Goal: Task Accomplishment & Management: Use online tool/utility

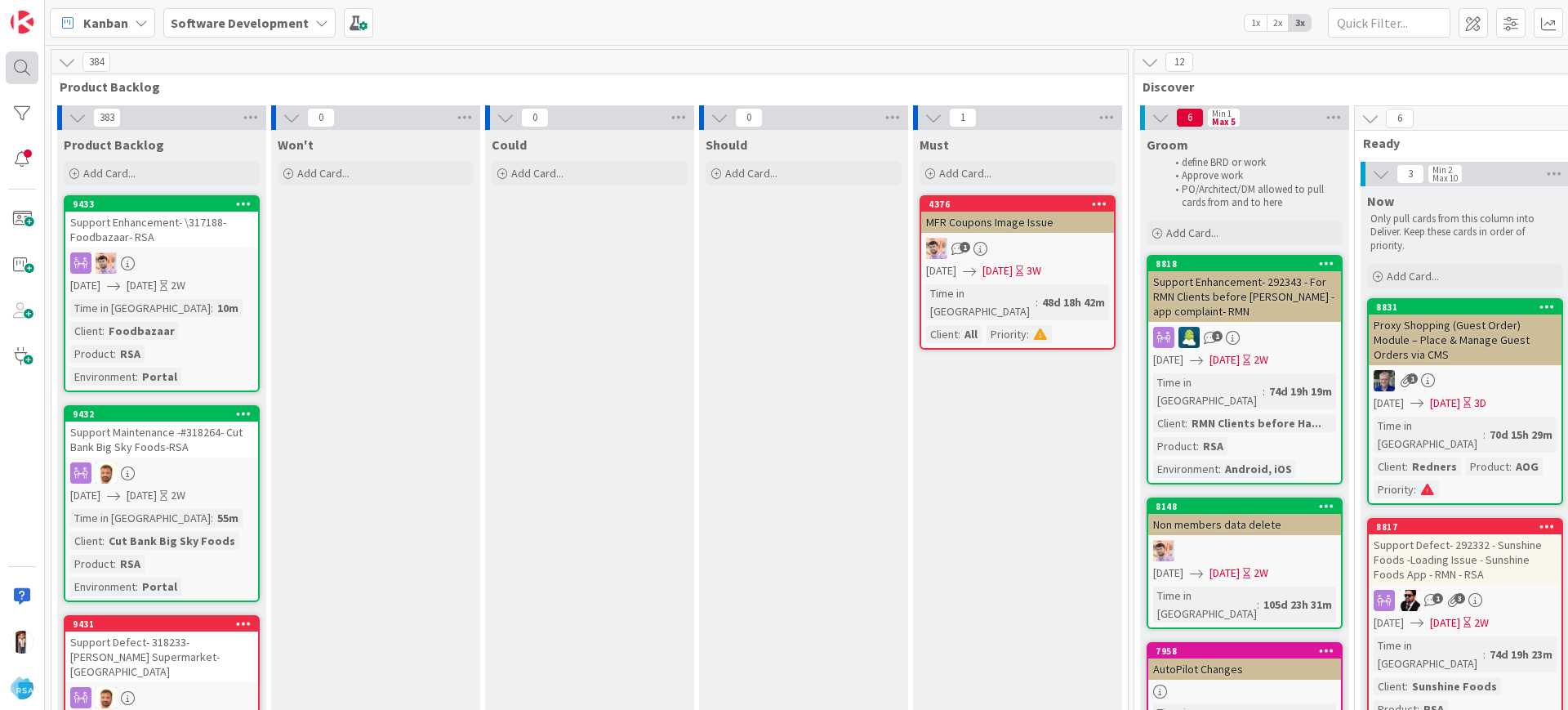
click at [15, 59] on div at bounding box center [21, 68] width 32 height 32
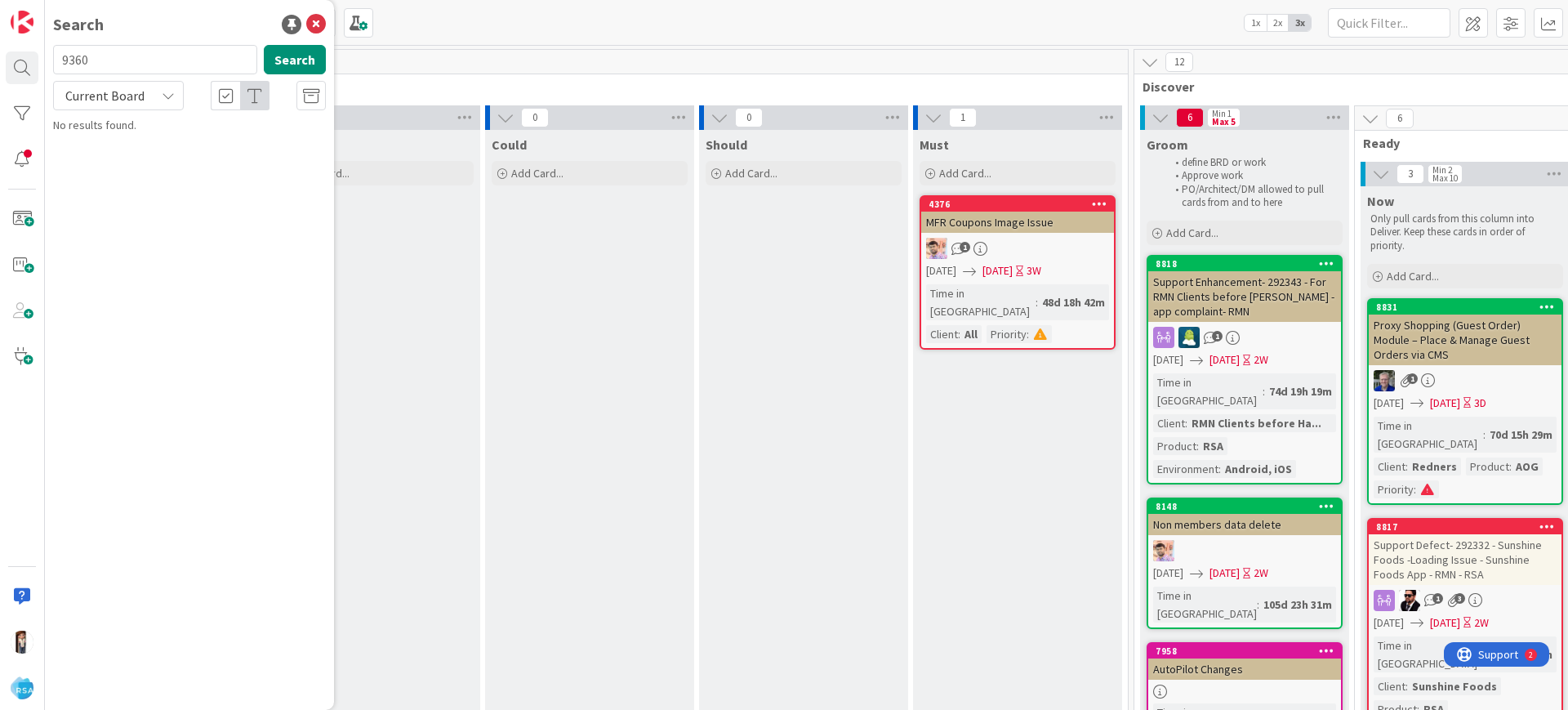
type input "9360"
click at [195, 156] on p "Pig Bham- Upgrading to RMN for existing client" at bounding box center [201, 153] width 250 height 34
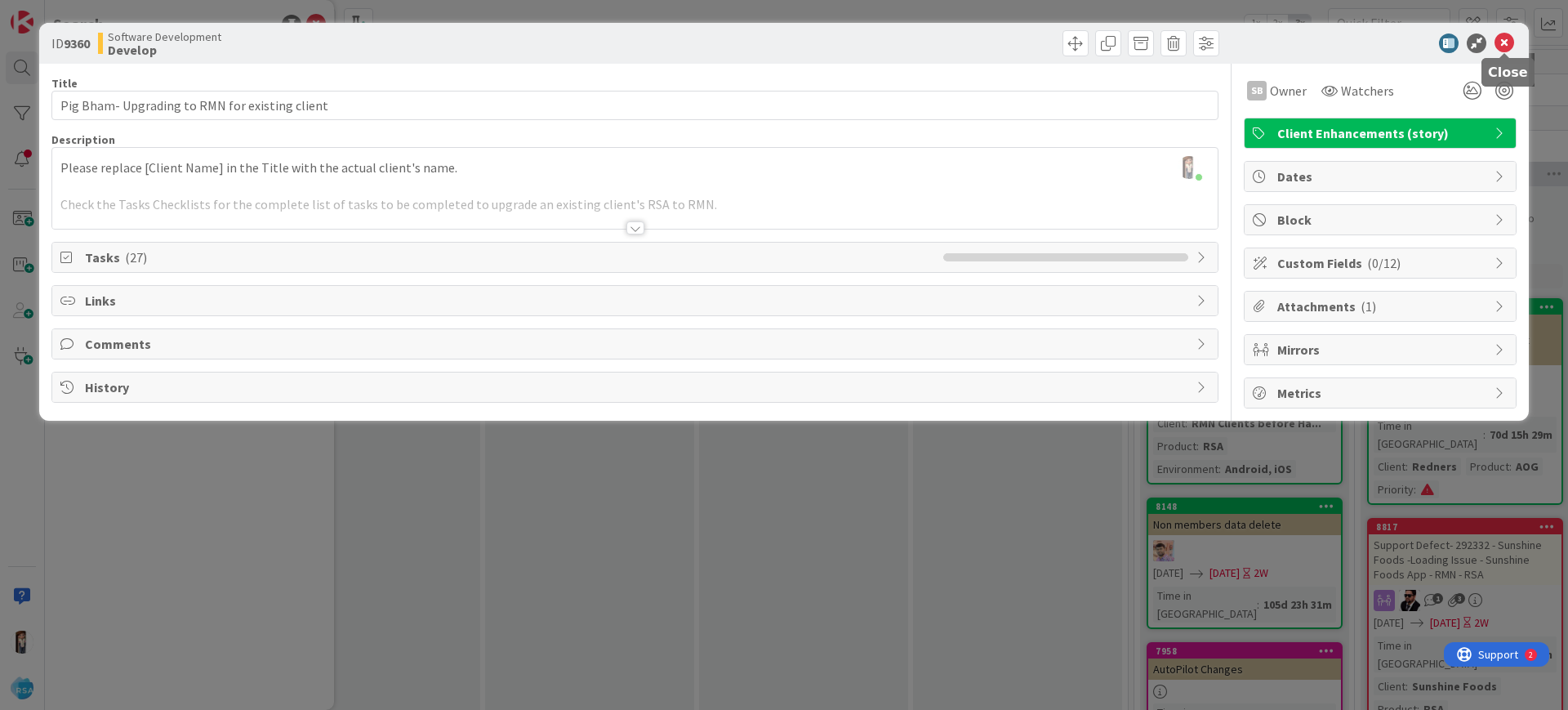
click at [1502, 36] on icon at bounding box center [1504, 43] width 19 height 19
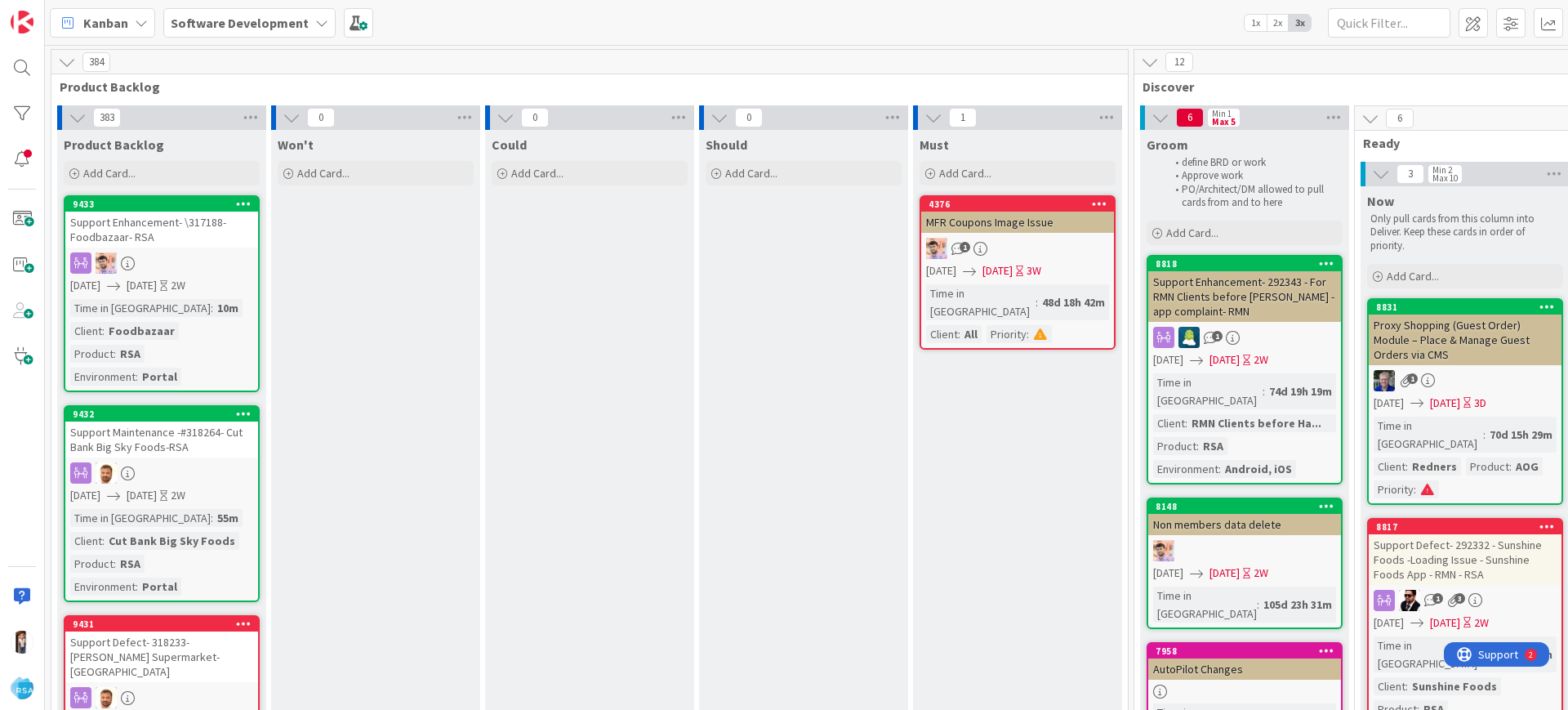
click at [5, 70] on div at bounding box center [22, 355] width 45 height 710
click at [18, 70] on div at bounding box center [21, 68] width 32 height 32
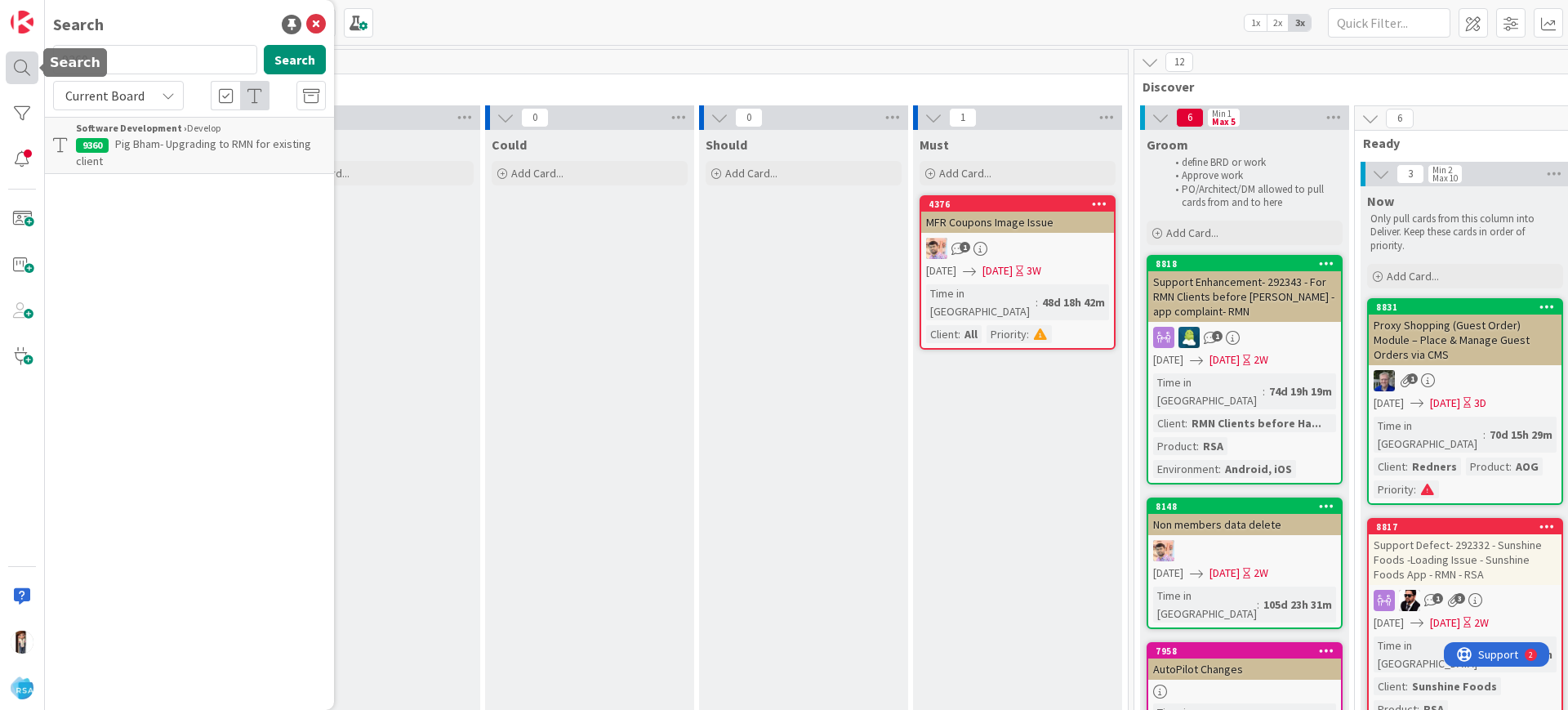
drag, startPoint x: 128, startPoint y: 60, endPoint x: 31, endPoint y: 60, distance: 97.0
click at [31, 60] on div "Search 9360 Search Current Board Software Development › Develop 9360 Pig Bham- …" at bounding box center [22, 355] width 45 height 710
type input "8580"
click at [145, 143] on span "RMN New UI Update- Edwards Cash Saver" at bounding box center [198, 152] width 245 height 31
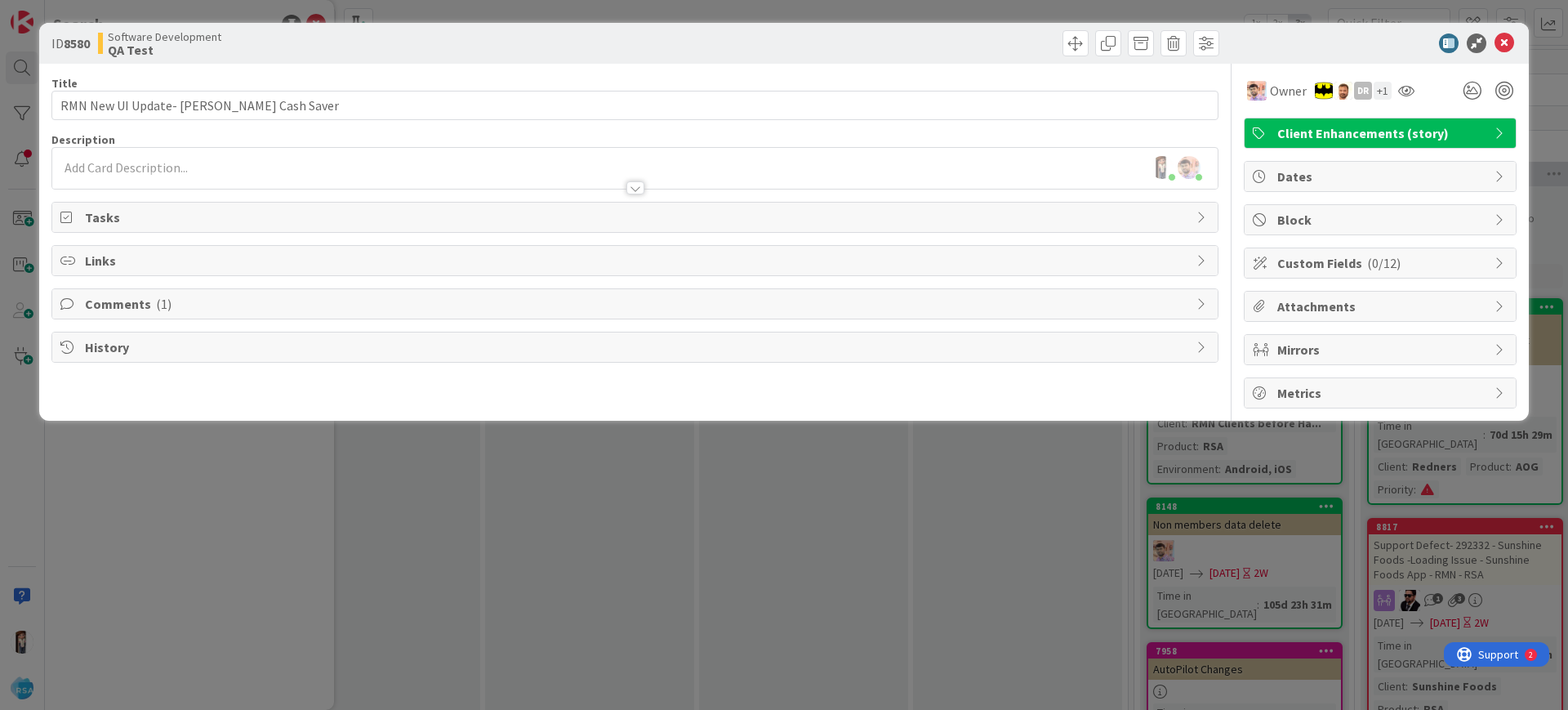
click at [1056, 516] on div "ID 8580 Software Development QA Test Title 37 / 128 RMN New UI Update- Edwards …" at bounding box center [784, 355] width 1568 height 710
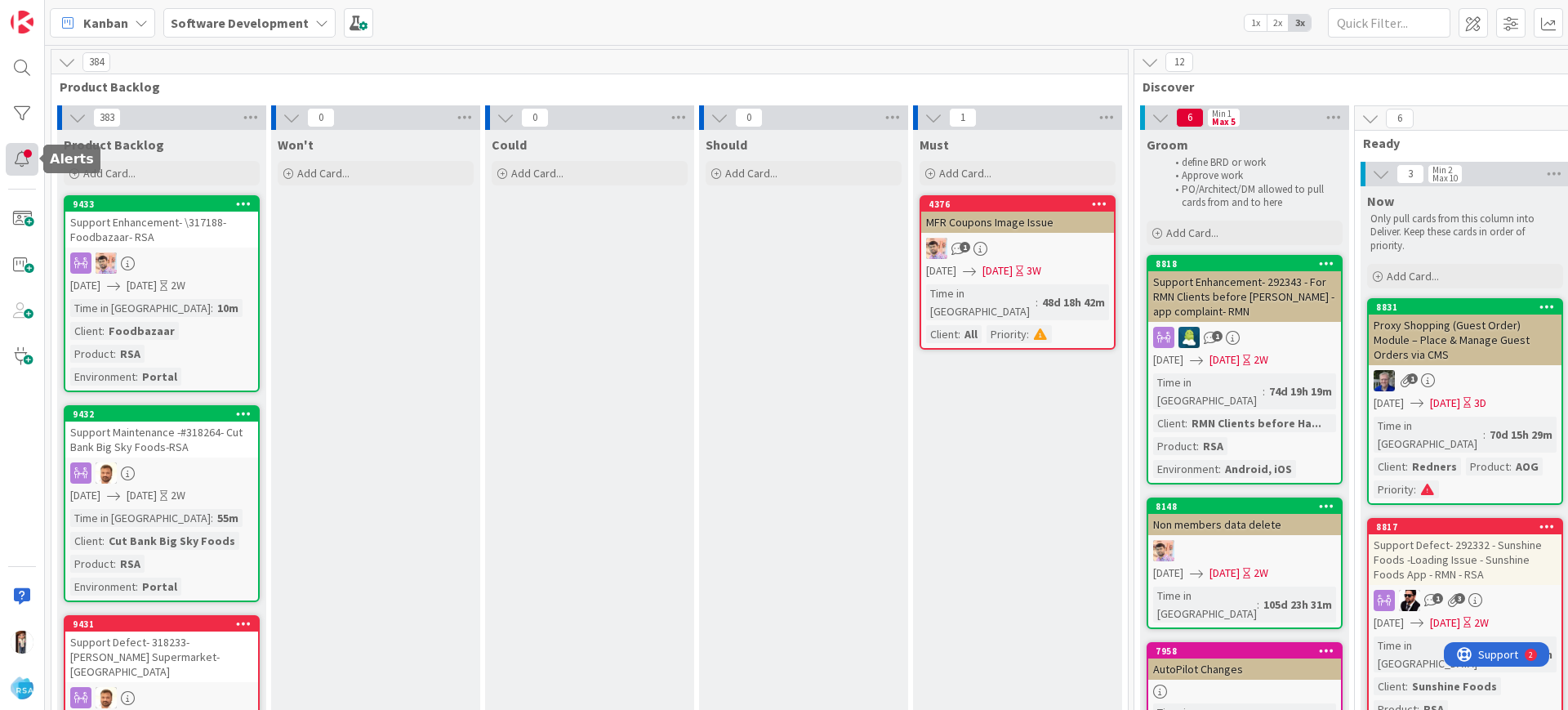
click at [24, 166] on div at bounding box center [21, 158] width 32 height 32
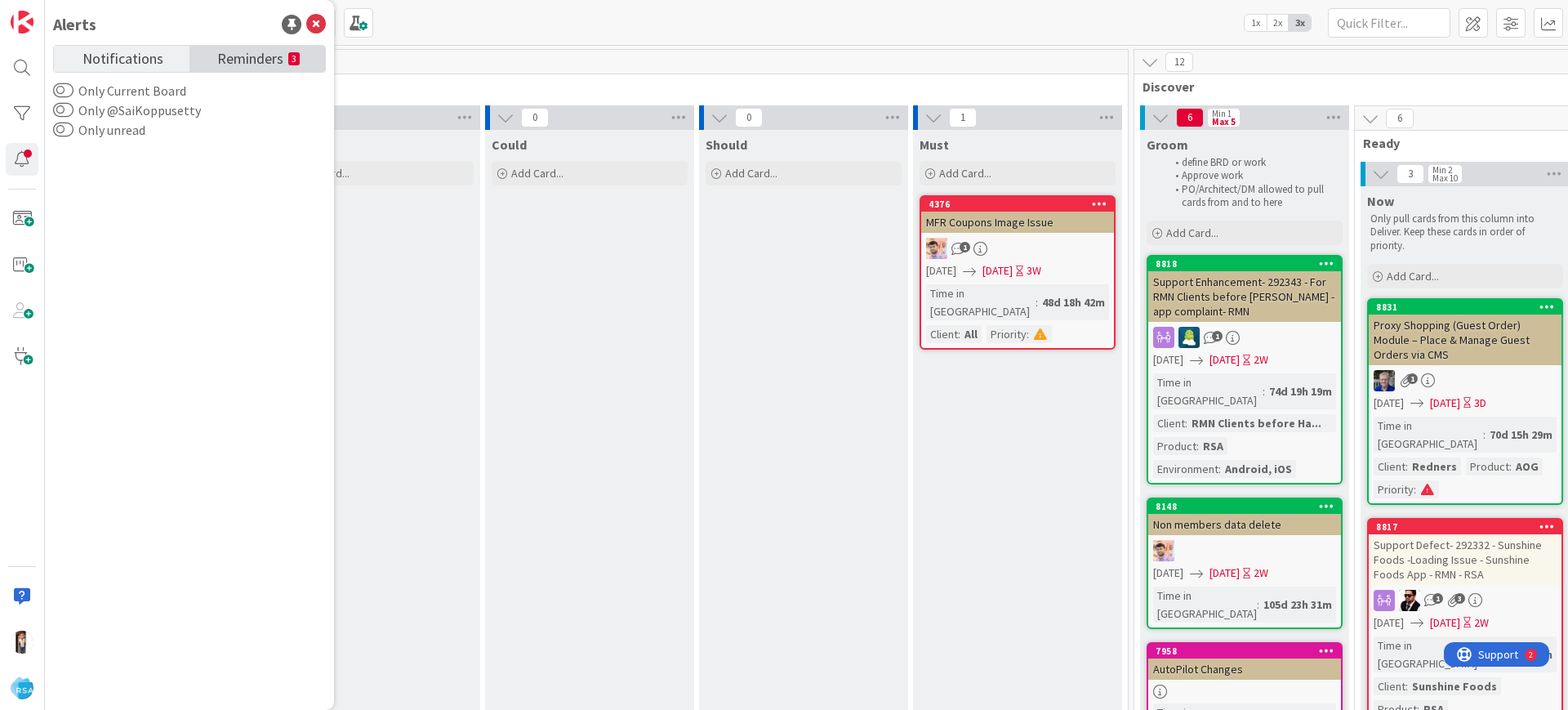
click at [283, 49] on link "Reminders 3" at bounding box center [257, 58] width 136 height 26
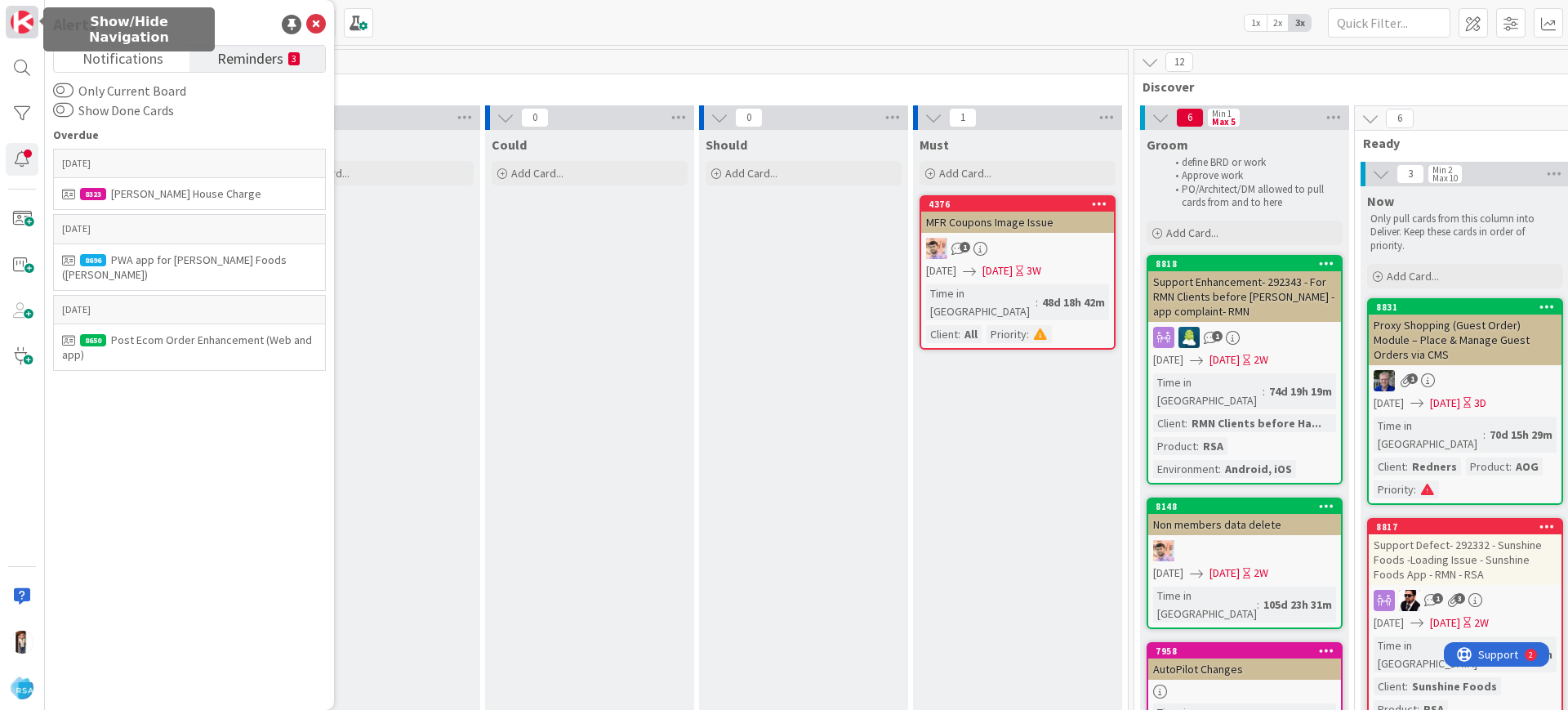
click at [11, 22] on img at bounding box center [21, 21] width 23 height 23
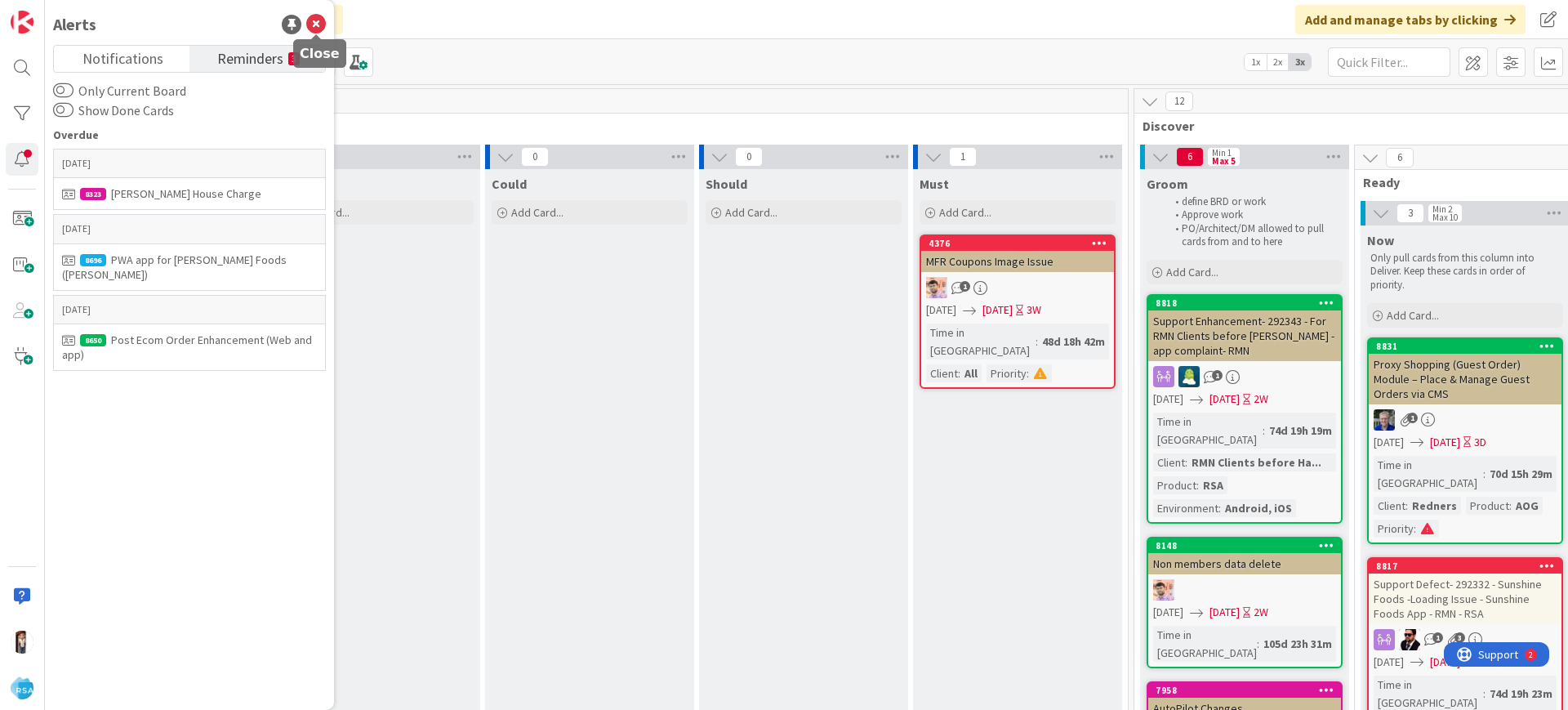
click at [321, 23] on icon at bounding box center [315, 24] width 19 height 19
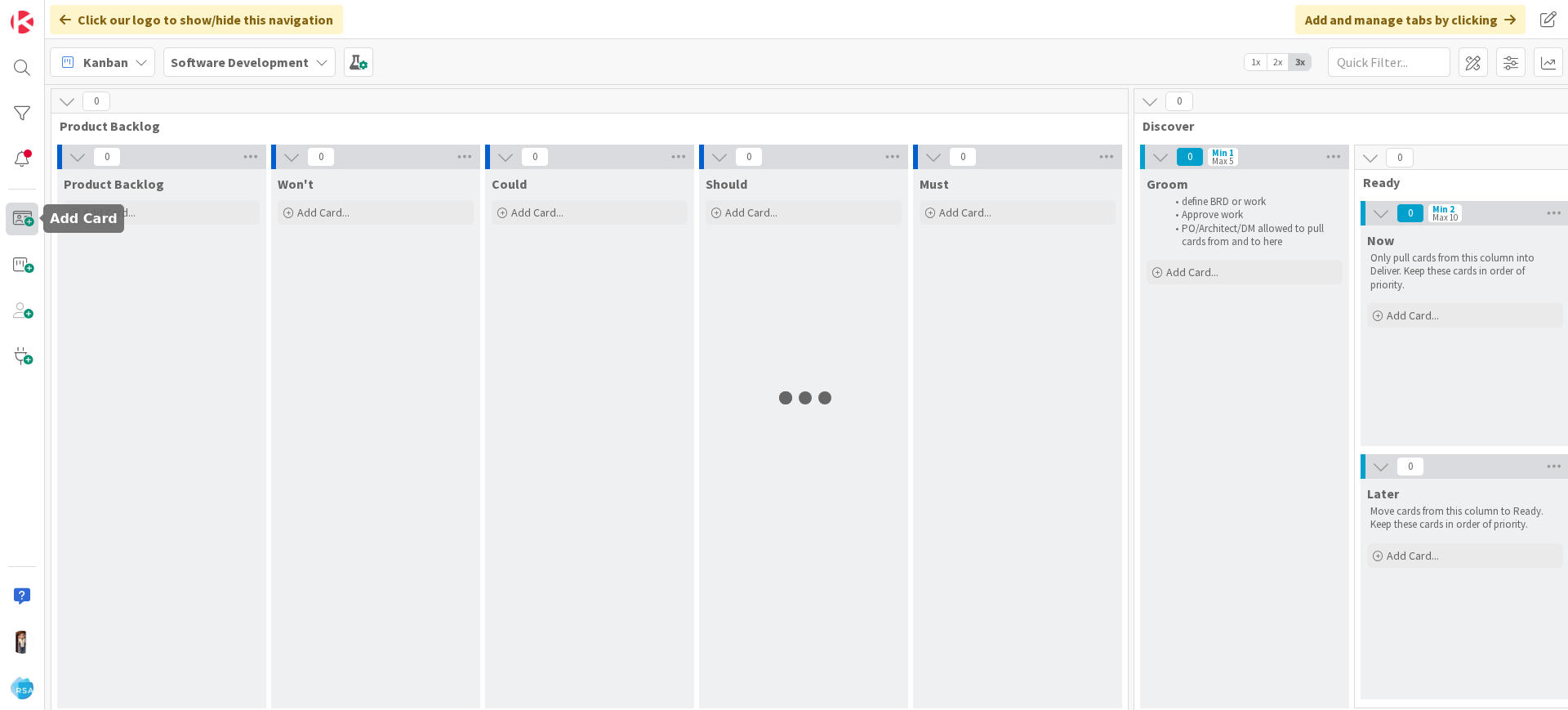
click at [24, 214] on span at bounding box center [21, 218] width 32 height 32
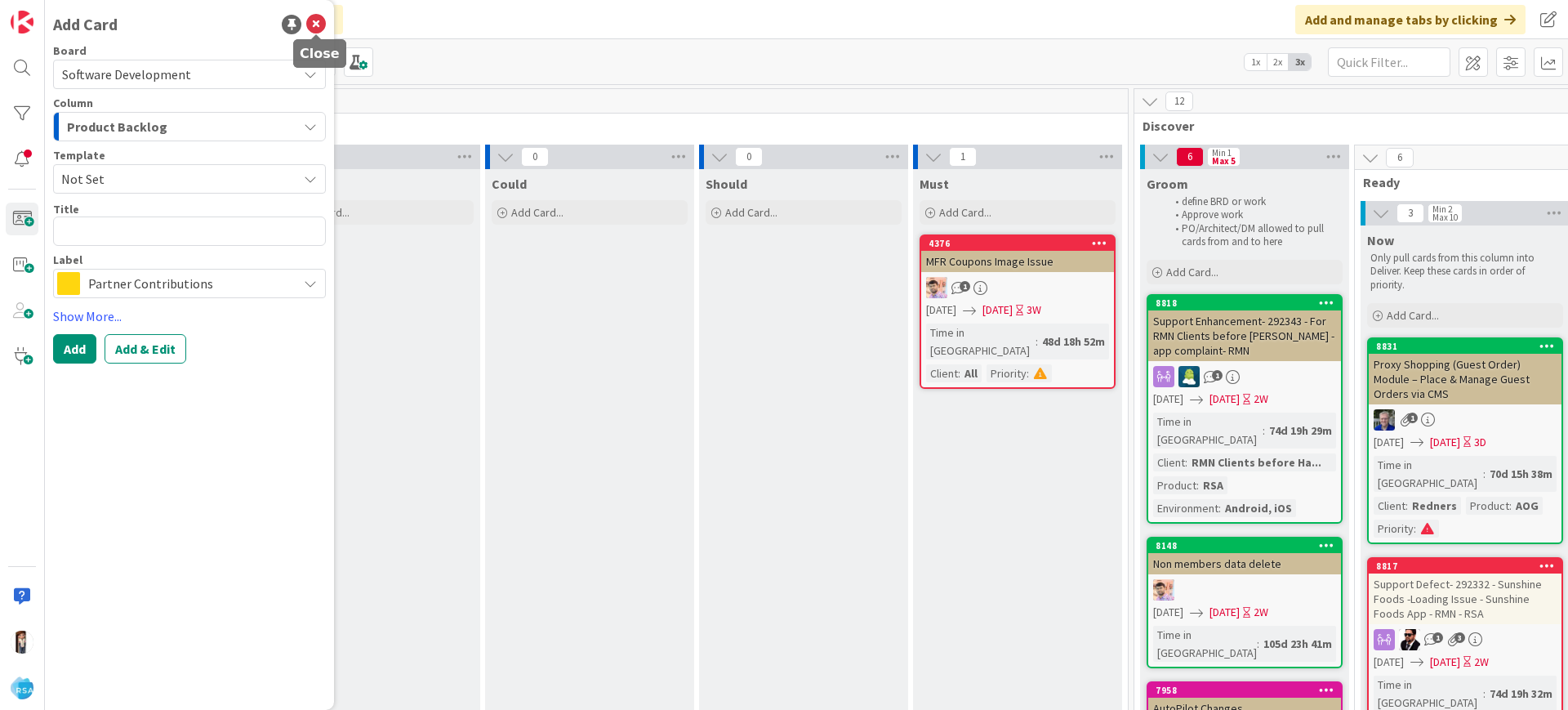
click at [311, 19] on icon at bounding box center [315, 24] width 19 height 19
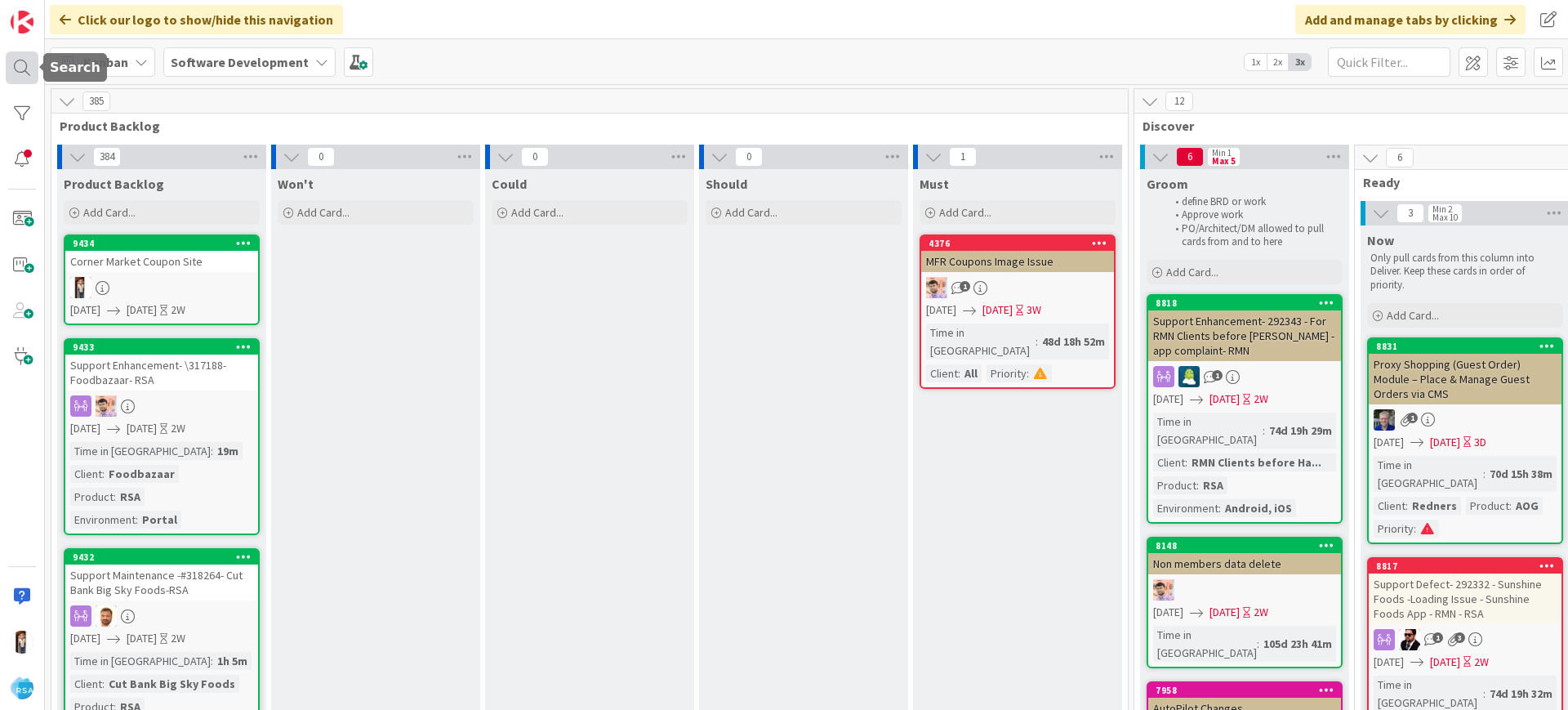
click at [15, 74] on div at bounding box center [21, 68] width 32 height 32
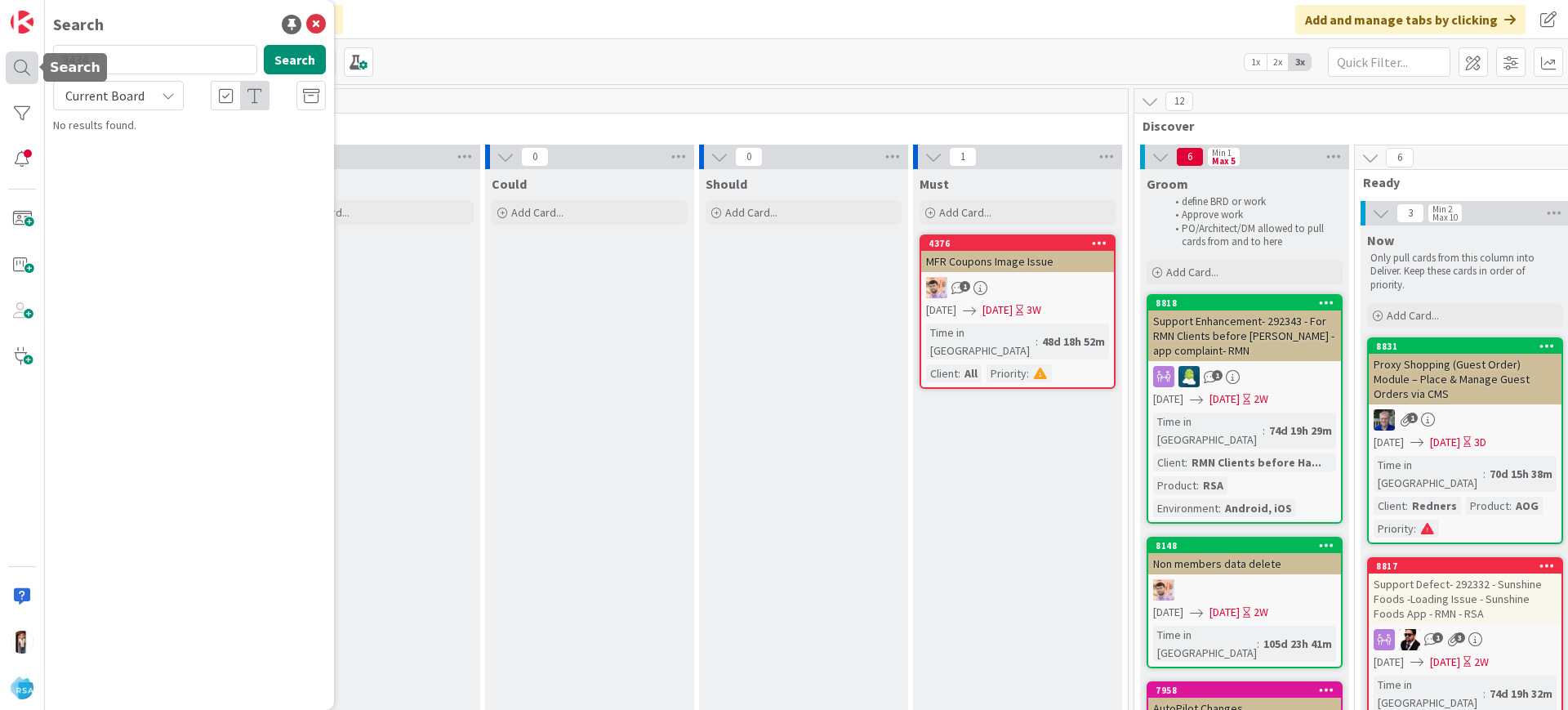
type input "9434"
click at [179, 132] on b "Software Development ›" at bounding box center [131, 128] width 111 height 12
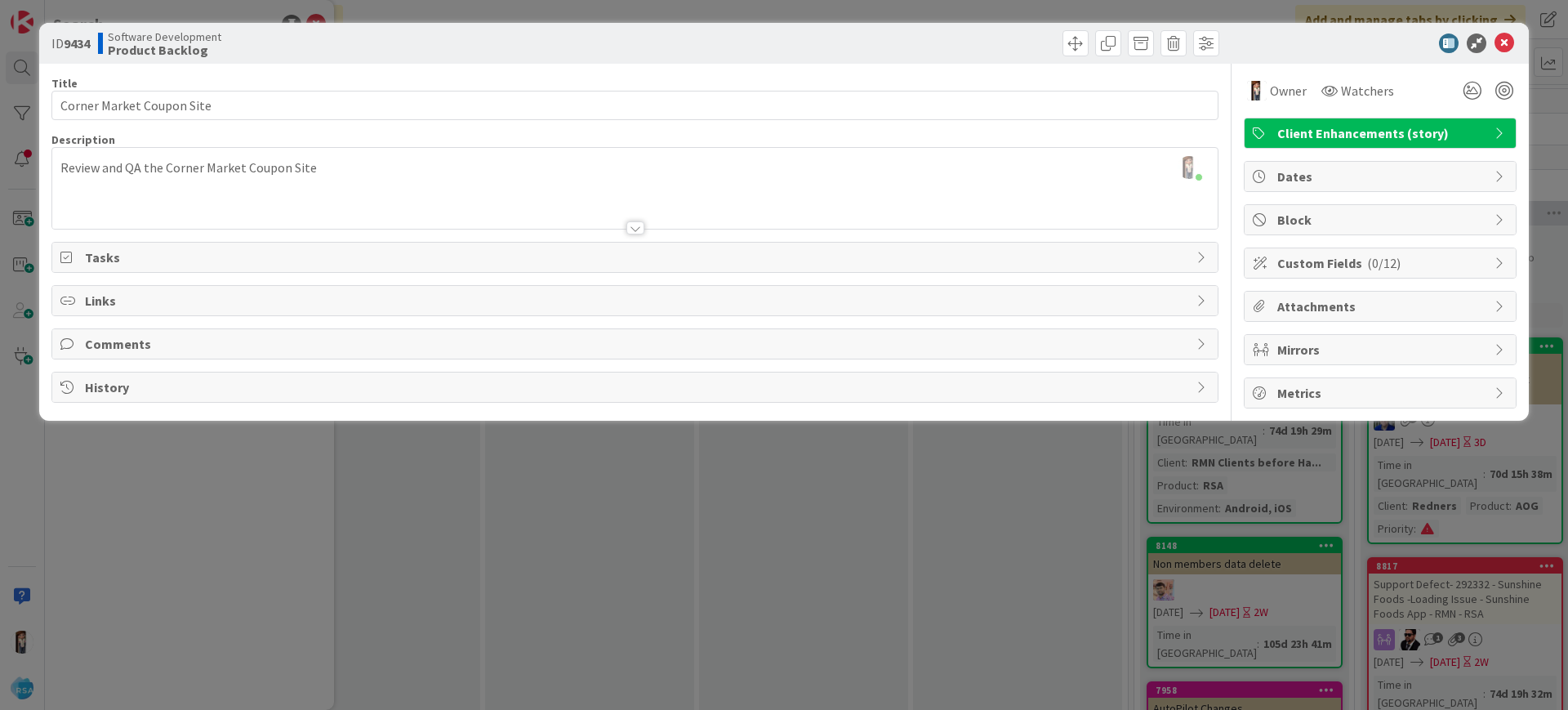
click at [150, 252] on span "Tasks" at bounding box center [636, 256] width 1104 height 19
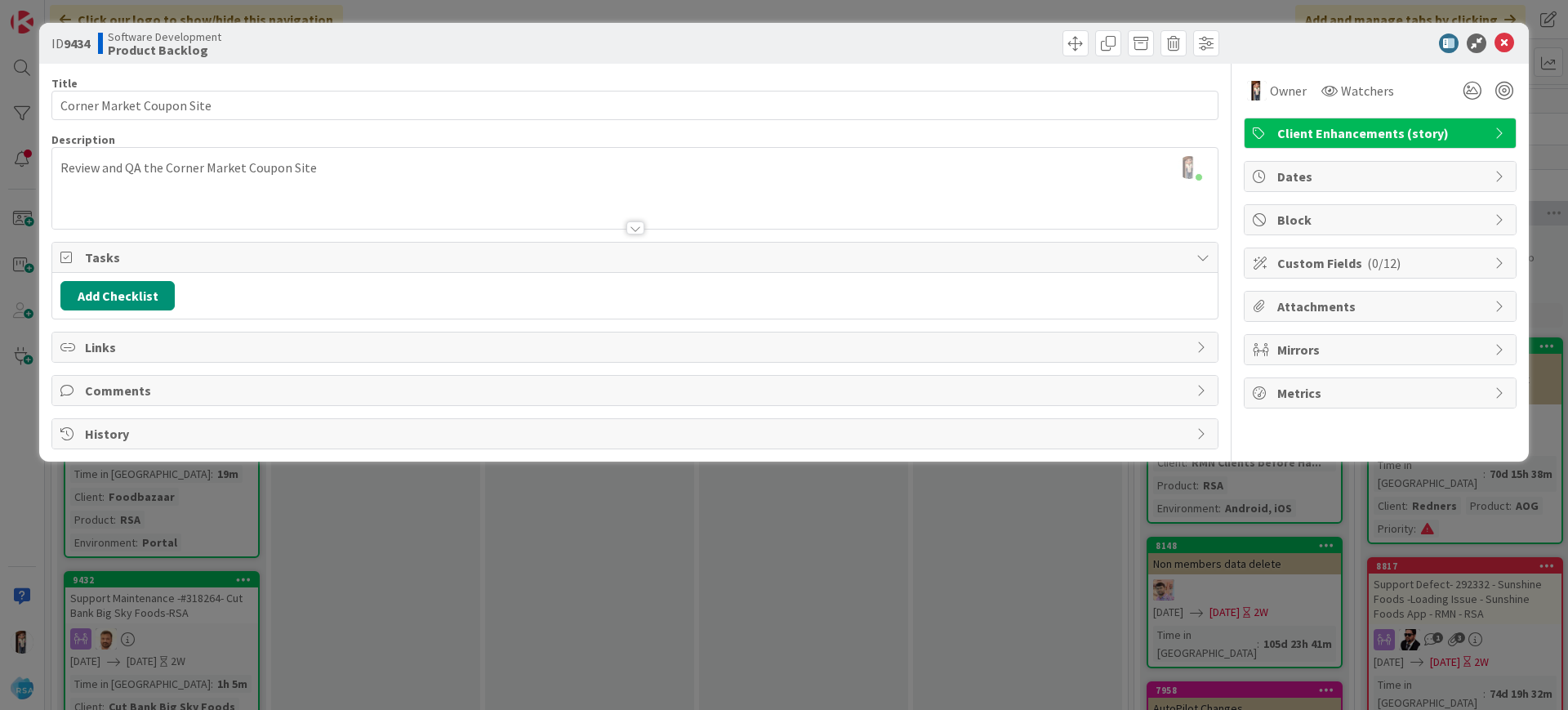
click at [178, 343] on span "Links" at bounding box center [636, 347] width 1104 height 19
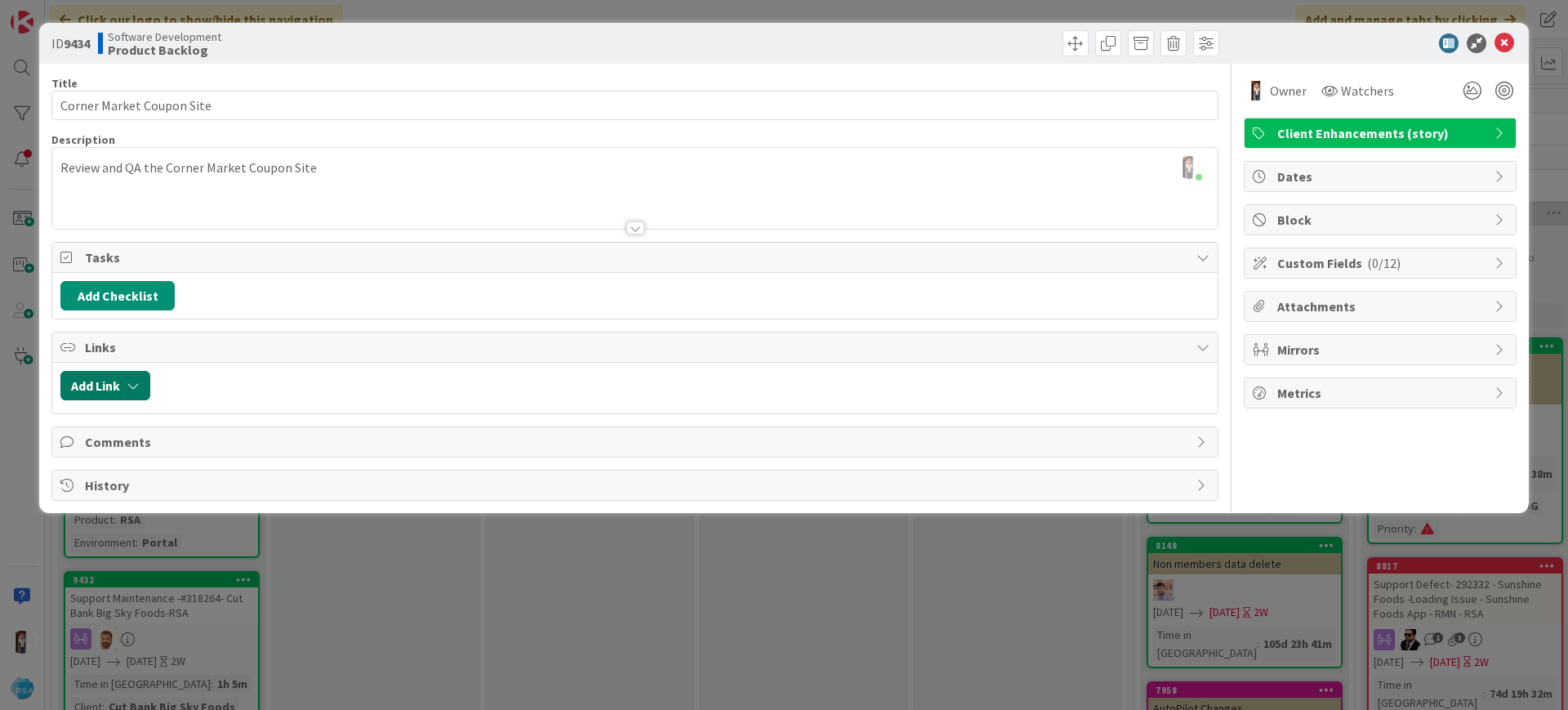
click at [124, 389] on button "Add Link" at bounding box center [105, 386] width 90 height 30
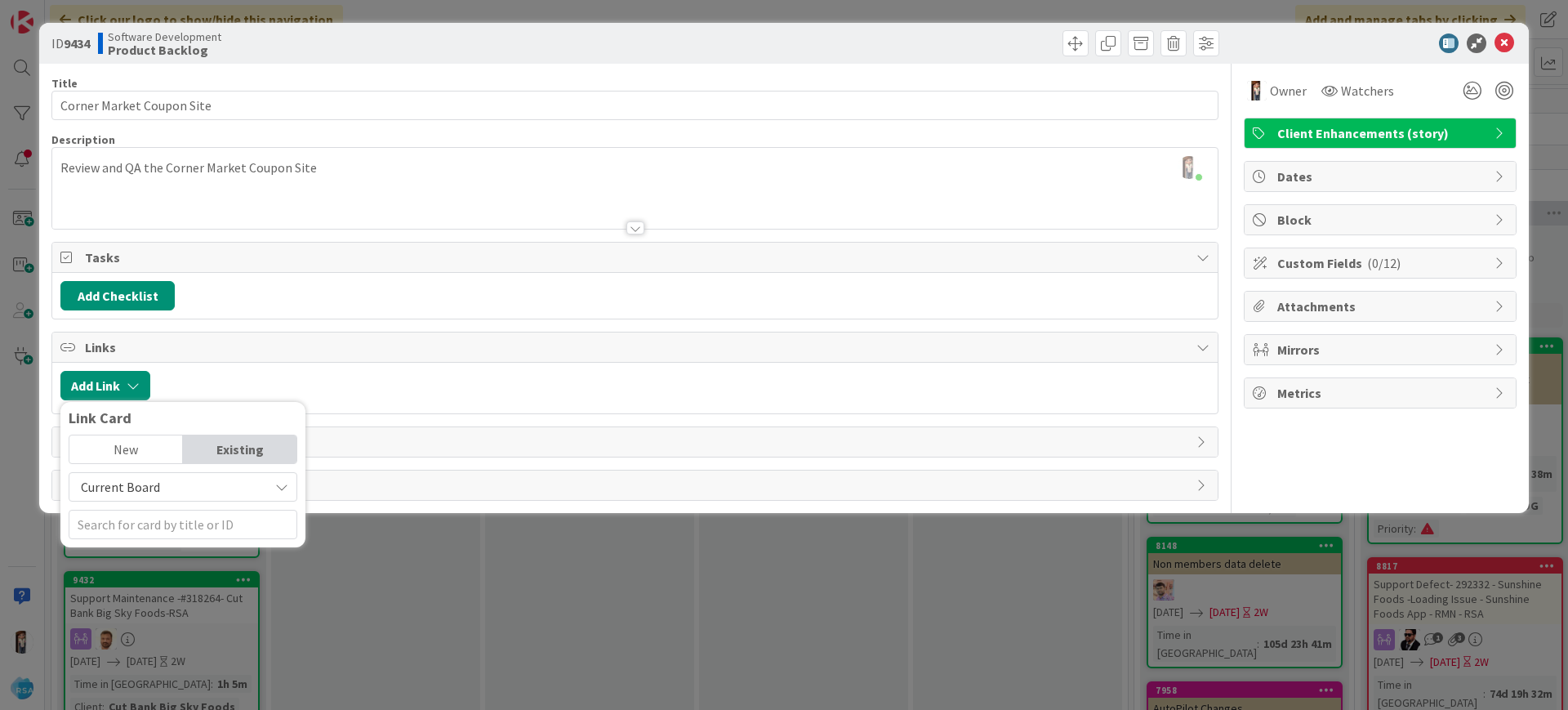
click at [217, 443] on div "Existing" at bounding box center [240, 450] width 114 height 28
click at [187, 488] on span "Current Board" at bounding box center [169, 487] width 183 height 23
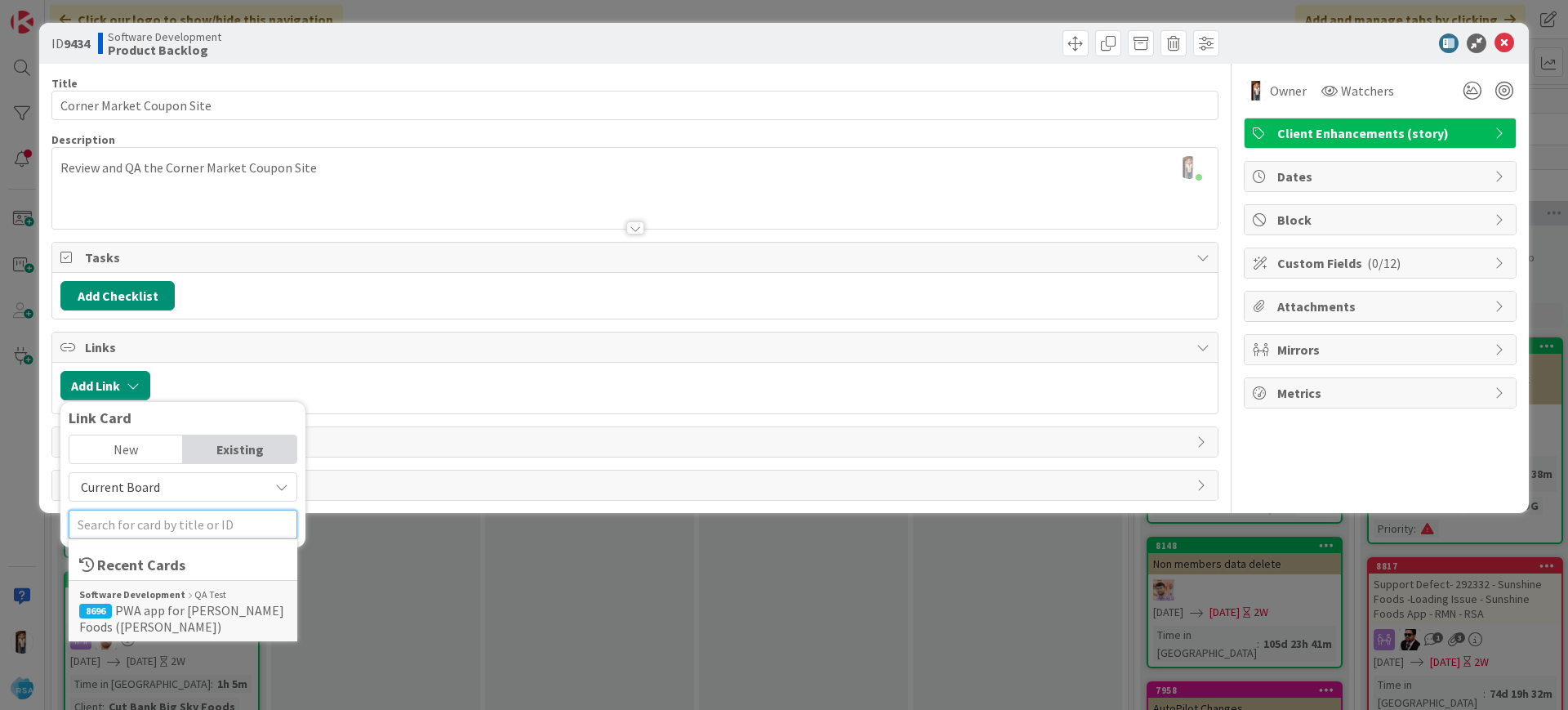
click at [185, 518] on input "text" at bounding box center [182, 525] width 228 height 30
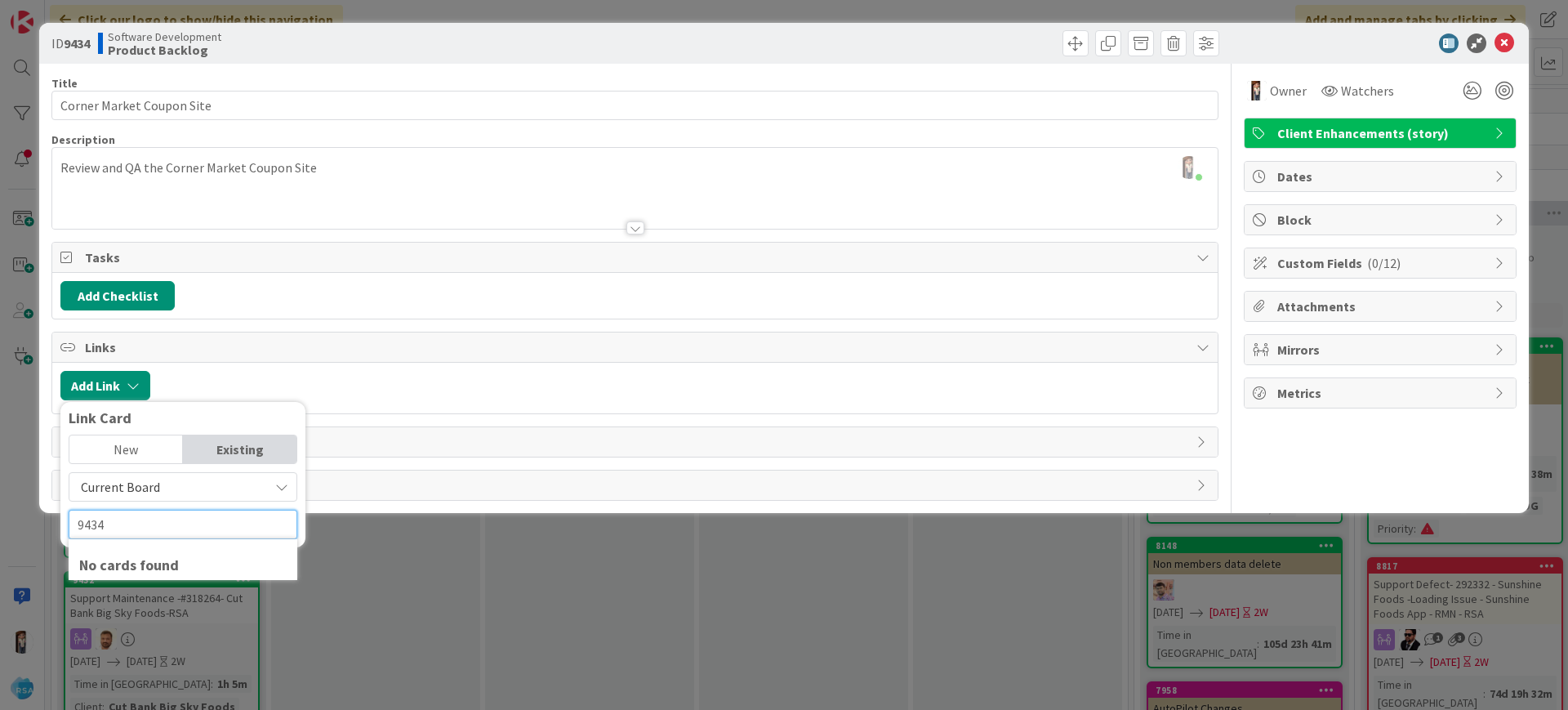
type input "9434"
click at [367, 377] on div at bounding box center [684, 386] width 1051 height 30
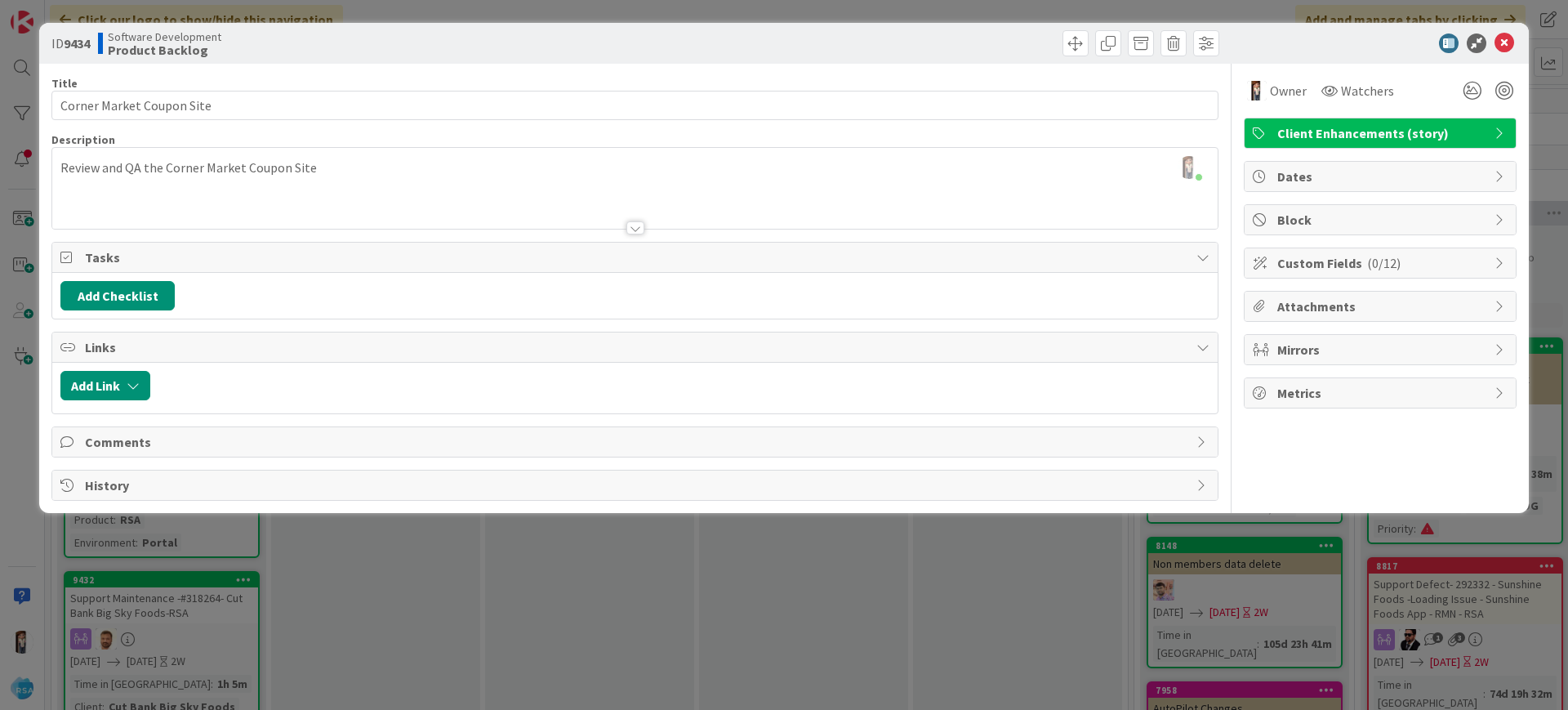
click at [166, 442] on span "Comments" at bounding box center [636, 442] width 1104 height 19
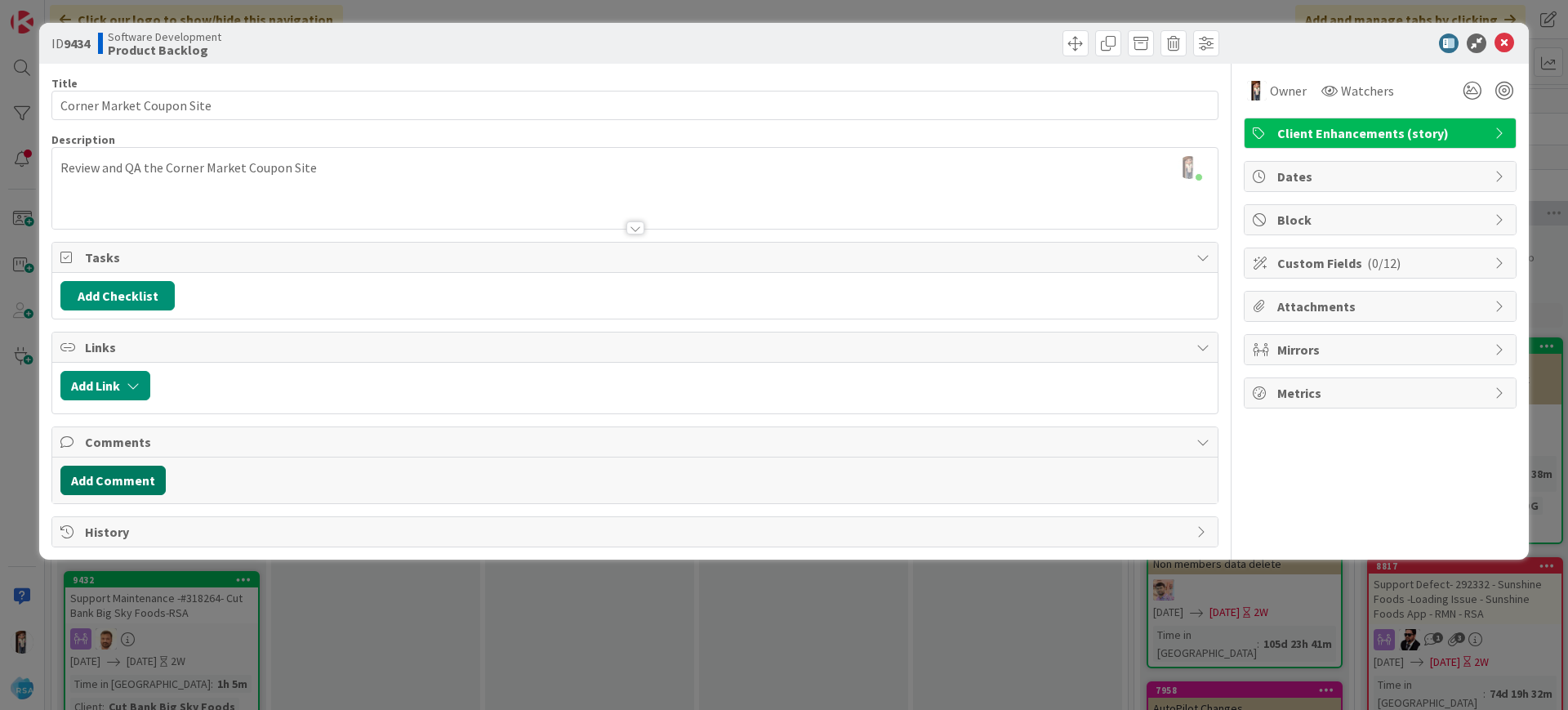
click at [119, 478] on button "Add Comment" at bounding box center [113, 480] width 105 height 30
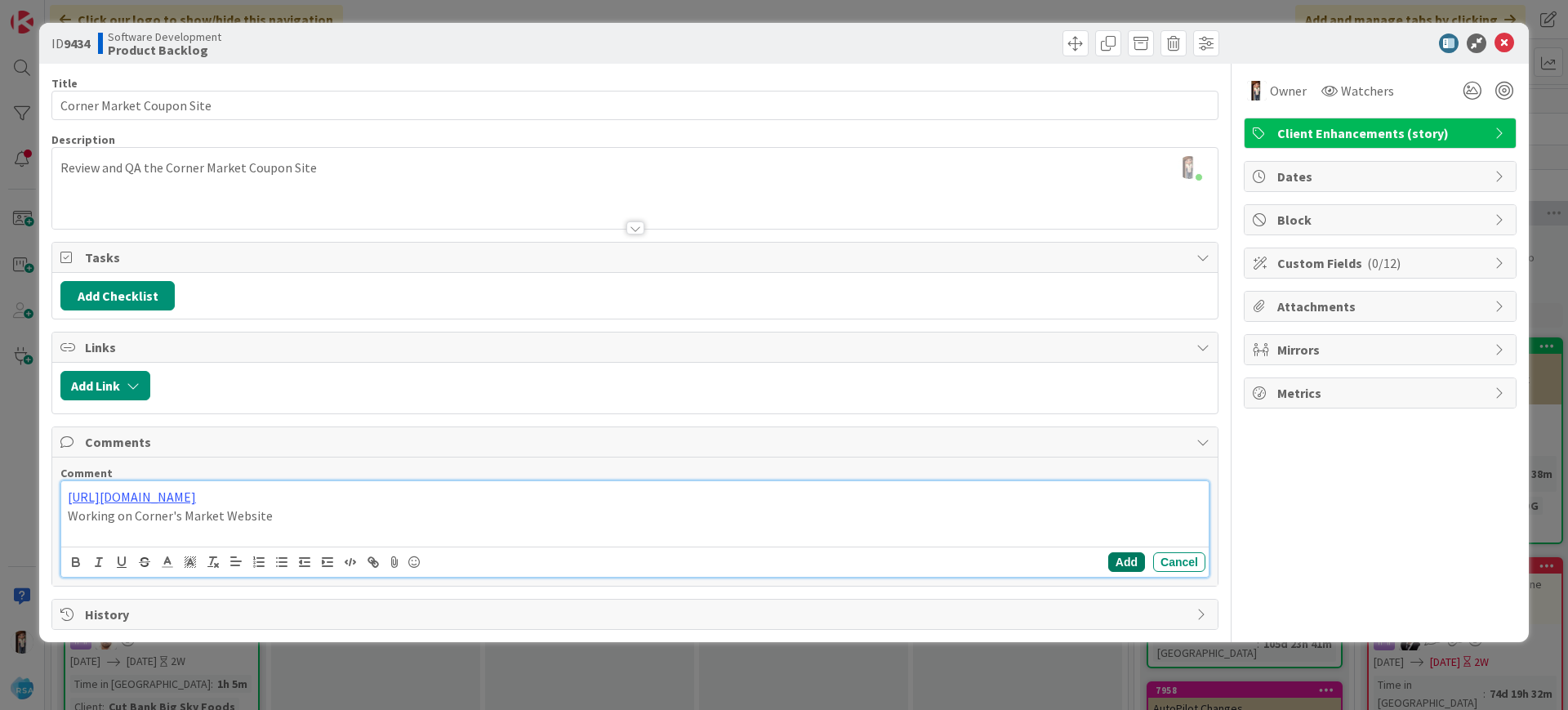
click at [1131, 563] on button "Add" at bounding box center [1127, 562] width 37 height 19
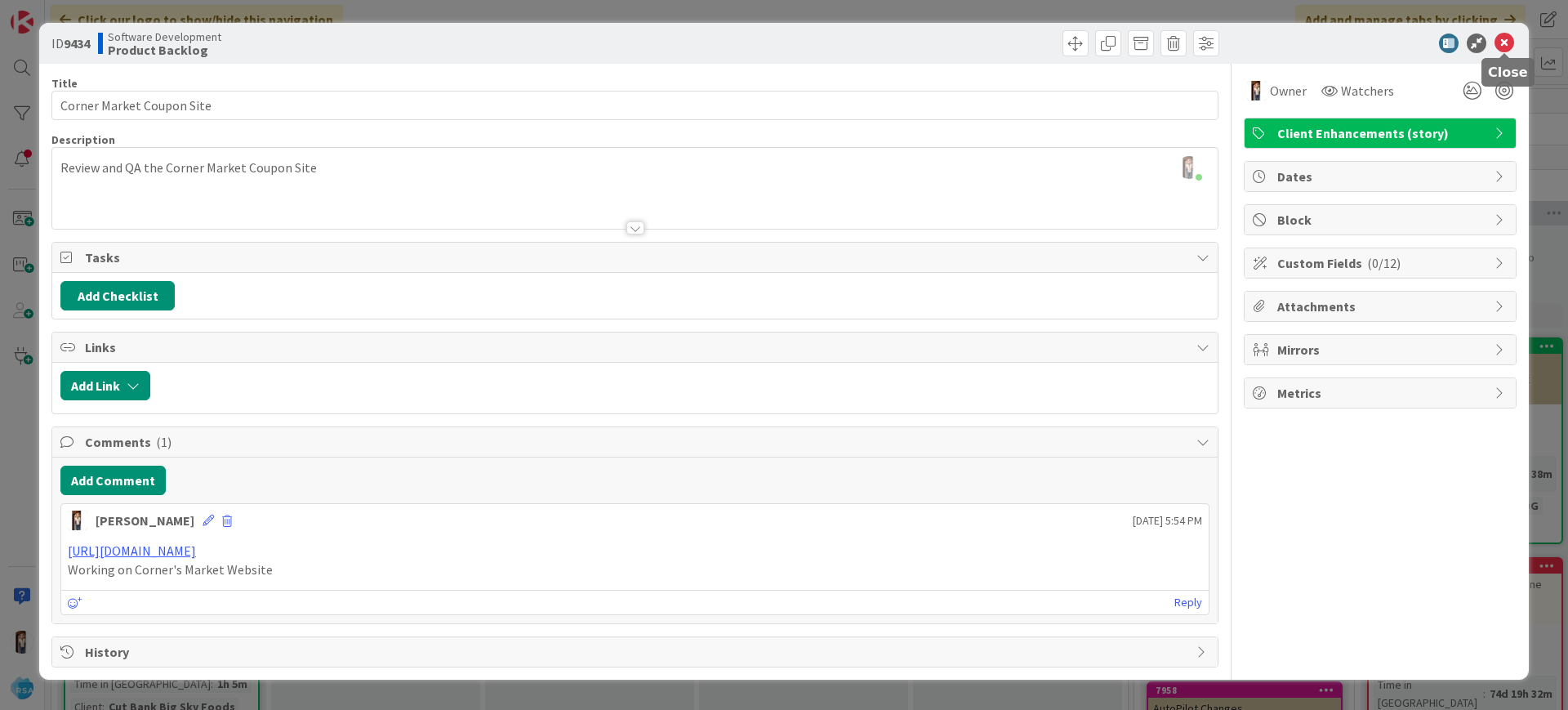
click at [1512, 46] on icon at bounding box center [1504, 43] width 19 height 19
